Goal: Task Accomplishment & Management: Use online tool/utility

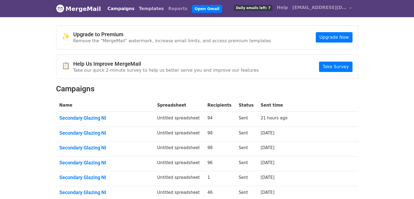
click at [145, 8] on link "Templates" at bounding box center [151, 8] width 29 height 11
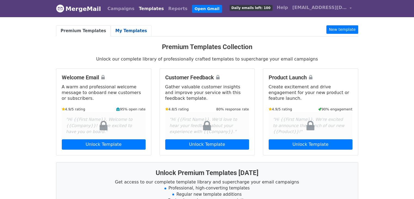
click at [121, 33] on link "My Templates" at bounding box center [131, 30] width 41 height 11
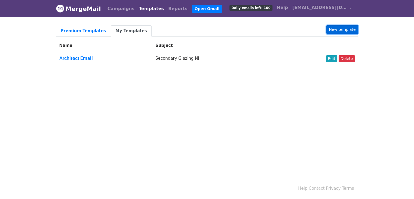
click at [339, 29] on link "New template" at bounding box center [343, 29] width 32 height 8
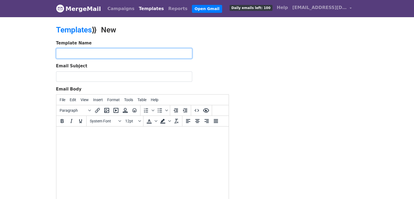
click at [159, 52] on input "text" at bounding box center [124, 53] width 136 height 10
type input "CIS Contractors"
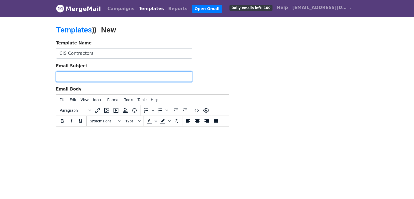
click at [142, 80] on input "Email Subject" at bounding box center [124, 76] width 136 height 10
type input "Secondary Glazing NI"
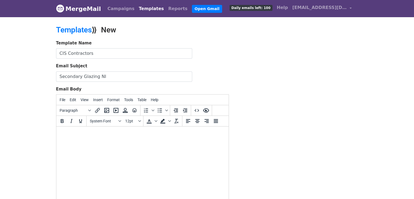
click at [237, 76] on div "Template Name CIS Contractors Email Subject Secondary Glazing NI Email Body Fil…" at bounding box center [207, 136] width 311 height 192
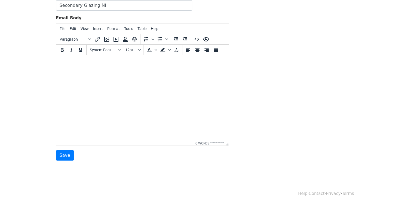
scroll to position [72, 0]
click at [66, 154] on input "Save" at bounding box center [65, 154] width 18 height 10
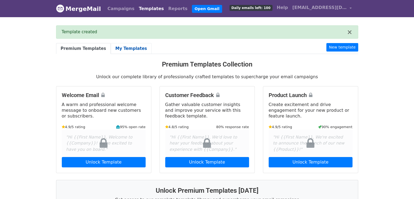
click at [121, 48] on link "My Templates" at bounding box center [131, 48] width 41 height 11
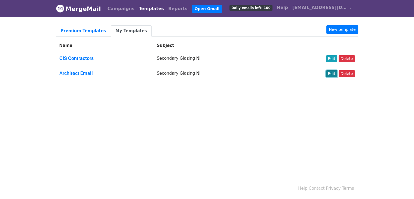
click at [333, 73] on link "Edit" at bounding box center [331, 73] width 11 height 7
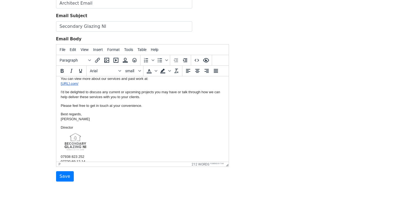
scroll to position [123, 0]
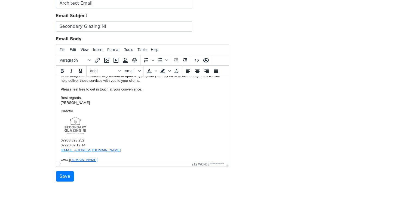
drag, startPoint x: 61, startPoint y: 83, endPoint x: 116, endPoint y: 154, distance: 89.5
click at [116, 154] on body "Good morning, My name is [PERSON_NAME], and I’m the owner of Secondary Glazing …" at bounding box center [142, 59] width 164 height 205
copy body "Good morning, My name is Andrew, and I’m the owner of Secondary Glazing NI, bas…"
click at [58, 174] on input "Save" at bounding box center [65, 176] width 18 height 10
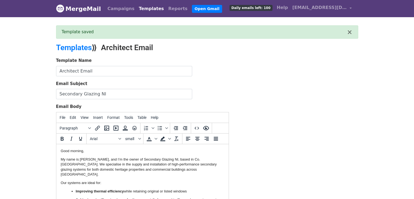
click at [138, 9] on link "Templates" at bounding box center [151, 8] width 29 height 11
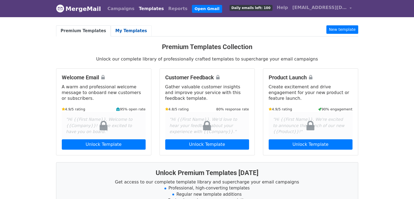
click at [128, 31] on link "My Templates" at bounding box center [131, 30] width 41 height 11
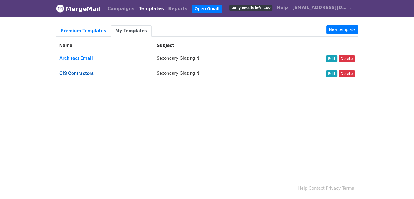
click at [67, 74] on link "CIS Contractors" at bounding box center [76, 73] width 34 height 6
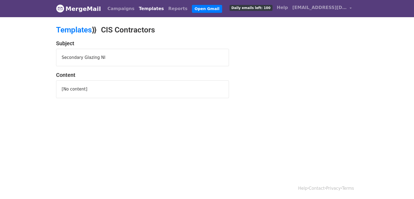
click at [97, 86] on div "[No content]" at bounding box center [143, 89] width 162 height 6
click at [95, 56] on div "Secondary Glazing NI" at bounding box center [142, 57] width 172 height 17
click at [74, 90] on div "[No content]" at bounding box center [143, 89] width 162 height 6
click at [99, 32] on h2 "Templates ⟫ CIS Contractors" at bounding box center [155, 29] width 199 height 9
click at [130, 30] on h2 "Templates ⟫ CIS Contractors" at bounding box center [155, 29] width 199 height 9
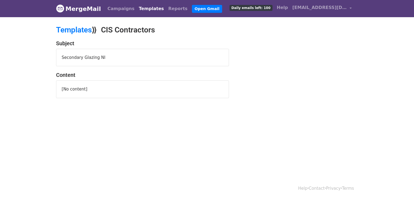
scroll to position [1, 0]
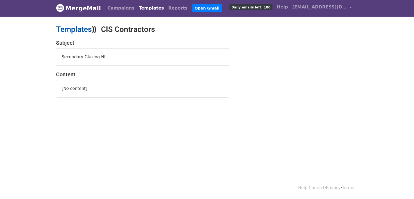
click at [85, 30] on link "Templates" at bounding box center [74, 29] width 36 height 9
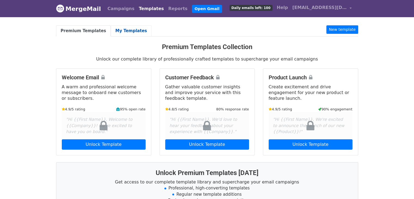
click at [126, 31] on link "My Templates" at bounding box center [131, 30] width 41 height 11
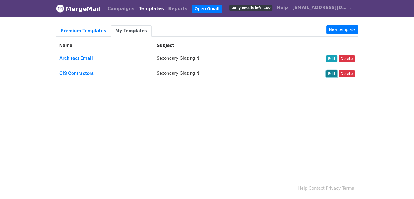
click at [333, 73] on link "Edit" at bounding box center [331, 73] width 11 height 7
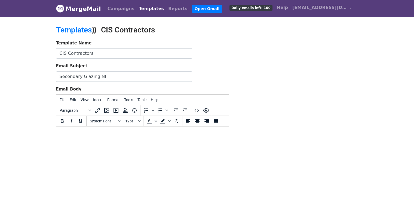
click at [197, 130] on html at bounding box center [142, 133] width 172 height 15
click at [195, 134] on body at bounding box center [142, 134] width 164 height 6
paste body
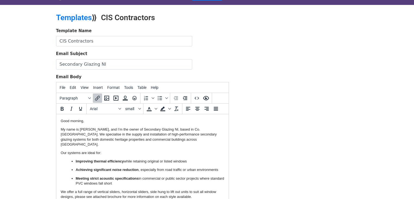
drag, startPoint x: 226, startPoint y: 170, endPoint x: 287, endPoint y: 239, distance: 91.7
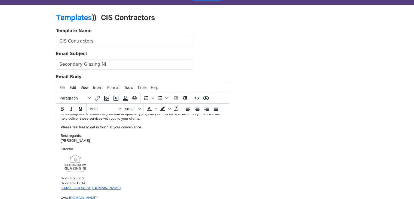
scroll to position [76, 0]
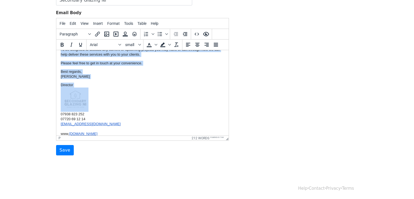
drag, startPoint x: 60, startPoint y: 56, endPoint x: 130, endPoint y: 90, distance: 77.2
click at [130, 90] on body "Good morning, My name is Andrew, and I’m the owner of Secondary Glazing NI, bas…" at bounding box center [142, 33] width 164 height 205
click at [130, 90] on p "Director 07938 823 252 07720 69 12 14 Sales@secondaryglazingni.com www, seconda…" at bounding box center [142, 110] width 164 height 54
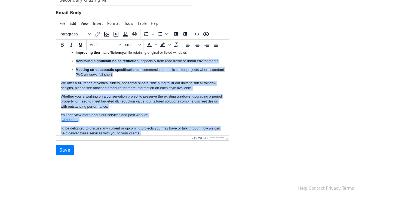
scroll to position [0, 0]
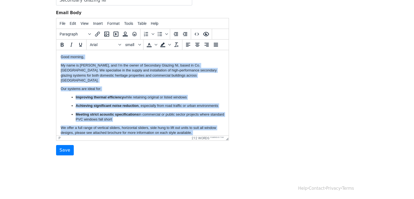
drag, startPoint x: 77, startPoint y: 80, endPoint x: 59, endPoint y: 54, distance: 31.7
click at [59, 54] on html "Good morning, My name is Andrew, and I’m the owner of Secondary Glazing NI, bas…" at bounding box center [142, 157] width 172 height 214
copy body "Good morning, My name is Andrew, and I’m the owner of Secondary Glazing NI, bas…"
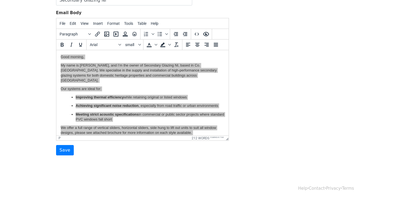
click at [253, 97] on div "Template Name CIS Contractors Email Subject Secondary Glazing NI Email Body Fil…" at bounding box center [207, 60] width 311 height 192
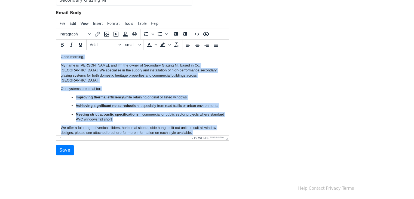
click at [120, 68] on p "My name is Andrew, and I’m the owner of Secondary Glazing NI, based in Co. Arma…" at bounding box center [142, 73] width 164 height 20
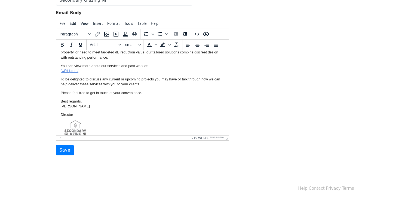
scroll to position [123, 0]
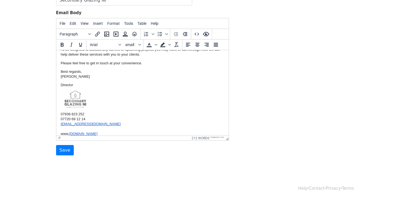
drag, startPoint x: 61, startPoint y: 56, endPoint x: 143, endPoint y: 155, distance: 128.4
click at [143, 141] on html "Good morning, My name is Andrew, and I’m the owner of Secondary Glazing NI, bas…" at bounding box center [142, 34] width 172 height 214
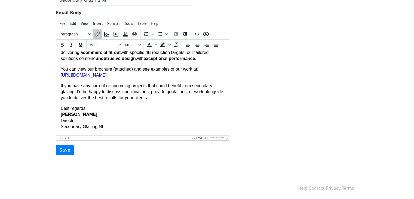
scroll to position [196, 0]
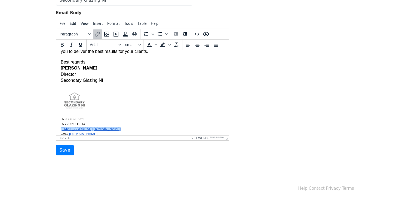
click at [181, 126] on div "Sales@secondaryglazingni.com﻿" at bounding box center [142, 128] width 164 height 5
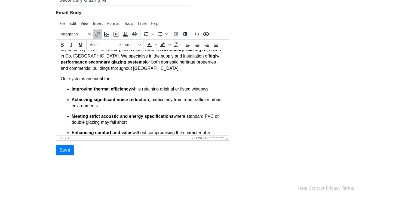
scroll to position [0, 0]
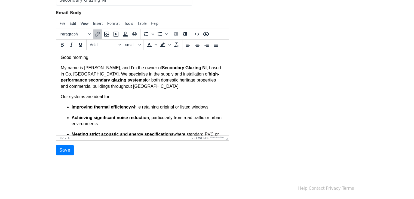
drag, startPoint x: 227, startPoint y: 117, endPoint x: 285, endPoint y: 91, distance: 64.0
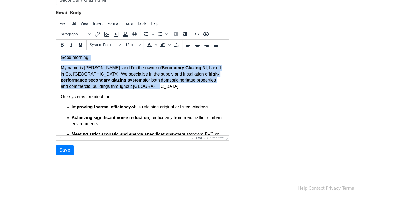
drag, startPoint x: 61, startPoint y: 57, endPoint x: 147, endPoint y: 87, distance: 90.6
click at [147, 87] on body "Good morning, My name is Andrew Scott, and I’m the owner of Secondary Glazing N…" at bounding box center [142, 193] width 164 height 278
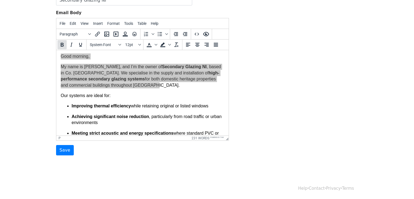
click at [62, 45] on icon "Bold" at bounding box center [62, 45] width 3 height 4
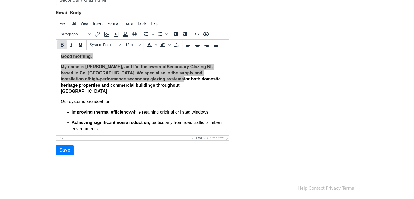
click at [62, 45] on icon "Bold" at bounding box center [62, 45] width 3 height 4
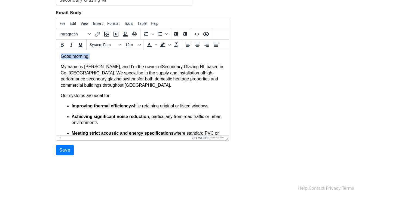
click at [123, 79] on p "My name is Andrew Scott, and I’m the owner of Secondary Glazing NI , based in C…" at bounding box center [142, 76] width 164 height 25
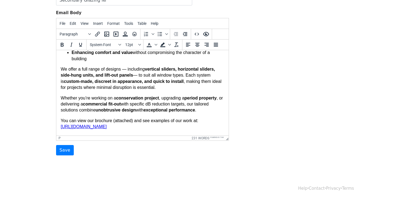
scroll to position [100, 0]
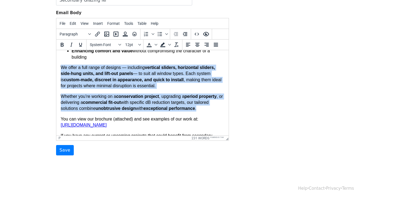
drag, startPoint x: 62, startPoint y: 67, endPoint x: 200, endPoint y: 108, distance: 144.4
click at [200, 108] on body "Good morning, My name is Andrew Scott, and I’m the owner of Secondary Glazing N…" at bounding box center [142, 94] width 164 height 278
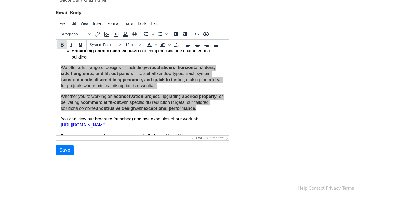
click at [62, 44] on icon "Bold" at bounding box center [62, 44] width 7 height 7
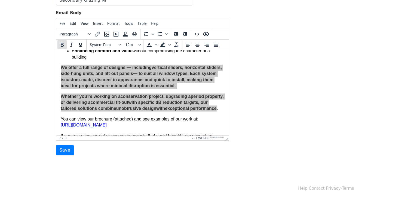
click at [62, 44] on icon "Bold" at bounding box center [62, 44] width 7 height 7
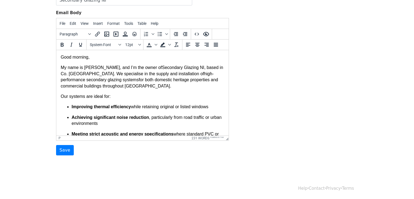
scroll to position [0, 0]
click at [141, 87] on p "My name is Andrew Scott, and I’m the owner of Secondary Glazing NI , based in C…" at bounding box center [142, 77] width 164 height 25
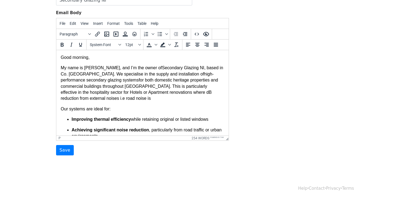
click at [85, 92] on p "My name is Andrew Scott, and I’m the owner of Secondary Glazing NI , based in C…" at bounding box center [142, 83] width 164 height 37
click at [165, 98] on p "My name is Andrew Scott, and I’m the owner of Secondary Glazing NI , based in C…" at bounding box center [142, 83] width 164 height 37
click at [110, 67] on p "My name is Andrew Scott, and I’m the owner of Secondary Glazing NI , based in C…" at bounding box center [142, 83] width 164 height 37
click at [184, 68] on p "My name is Andrew, and I’m the owner of Secondary Glazing NI , based in Co. Arm…" at bounding box center [142, 83] width 164 height 37
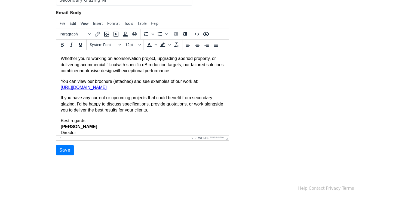
scroll to position [146, 0]
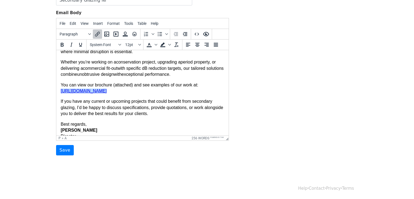
drag, startPoint x: 124, startPoint y: 92, endPoint x: 111, endPoint y: 92, distance: 12.8
click at [111, 92] on p "You can view our brochure (attached) and see examples of our work at: https://s…" at bounding box center [142, 88] width 164 height 12
click at [130, 91] on p "You can view our brochure (attached) and see examples of our work at: https://s…" at bounding box center [142, 88] width 164 height 12
drag, startPoint x: 130, startPoint y: 91, endPoint x: 62, endPoint y: 91, distance: 68.9
click at [62, 91] on p "You can view our brochure (attached) and see examples of our work at: https://s…" at bounding box center [142, 88] width 164 height 12
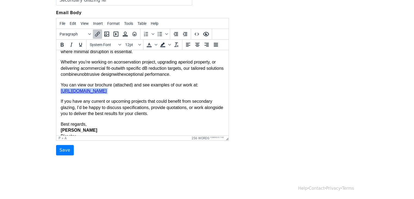
copy body "https://secondaryglazingni.com/﻿"
click at [144, 93] on p "You can view our brochure (attached) and see examples of our work at: https://s…" at bounding box center [142, 88] width 164 height 12
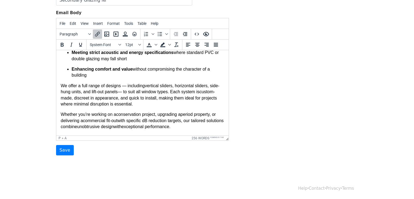
scroll to position [95, 0]
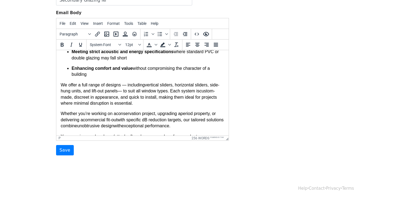
click at [153, 104] on p "We offer a full range of designs — including vertical sliders, horizontal slide…" at bounding box center [142, 94] width 164 height 25
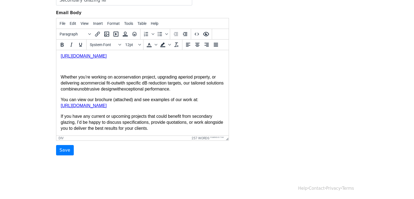
scroll to position [162, 0]
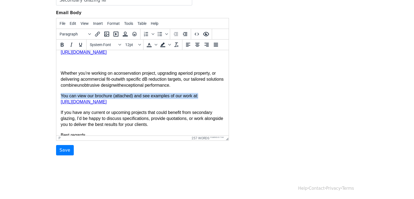
drag, startPoint x: 61, startPoint y: 95, endPoint x: 201, endPoint y: 97, distance: 140.3
click at [201, 97] on p "You can view our brochure (attached) and see examples of our work at: https://s…" at bounding box center [142, 99] width 164 height 12
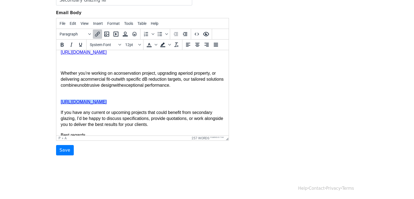
click at [136, 102] on p "https://secondaryglazingni.com/﻿" at bounding box center [142, 99] width 164 height 12
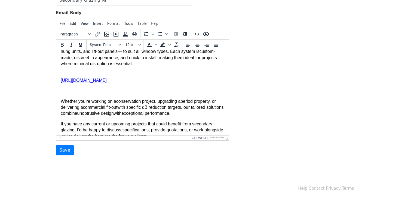
scroll to position [130, 0]
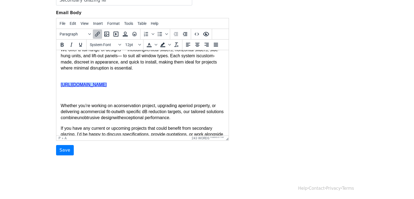
click at [65, 80] on body "Good morning, My name is Andrew, and I’m the owner of Secondary Glazing NI base…" at bounding box center [142, 75] width 164 height 300
click at [63, 77] on p "We offer a full range of designs — including vertical sliders, horizontal slide…" at bounding box center [142, 62] width 164 height 31
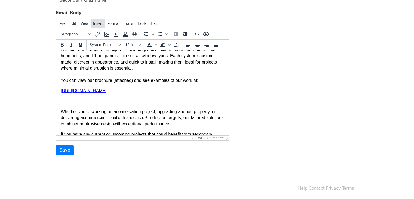
click at [96, 23] on span "Insert" at bounding box center [98, 23] width 10 height 4
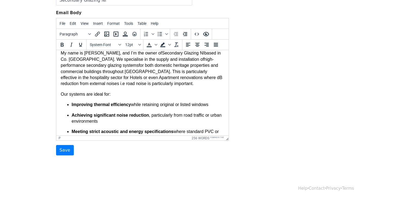
scroll to position [0, 0]
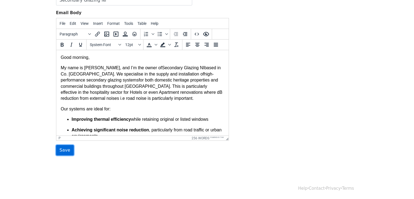
click at [66, 148] on input "Save" at bounding box center [65, 150] width 18 height 10
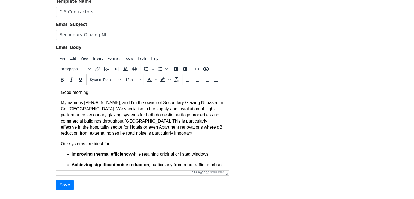
scroll to position [63, 0]
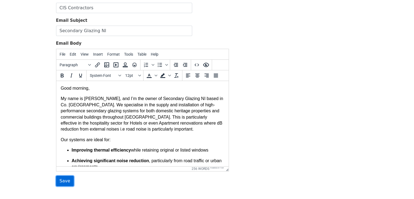
click at [66, 179] on input "Save" at bounding box center [65, 181] width 18 height 10
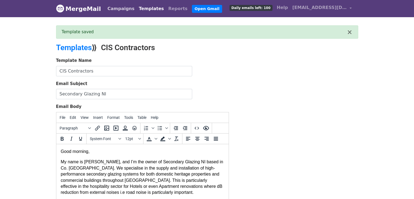
click at [115, 10] on link "Campaigns" at bounding box center [120, 8] width 31 height 11
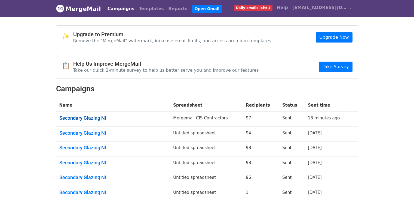
click at [95, 118] on link "Secondary Glazing NI" at bounding box center [113, 118] width 108 height 6
